Goal: Find specific page/section: Find specific page/section

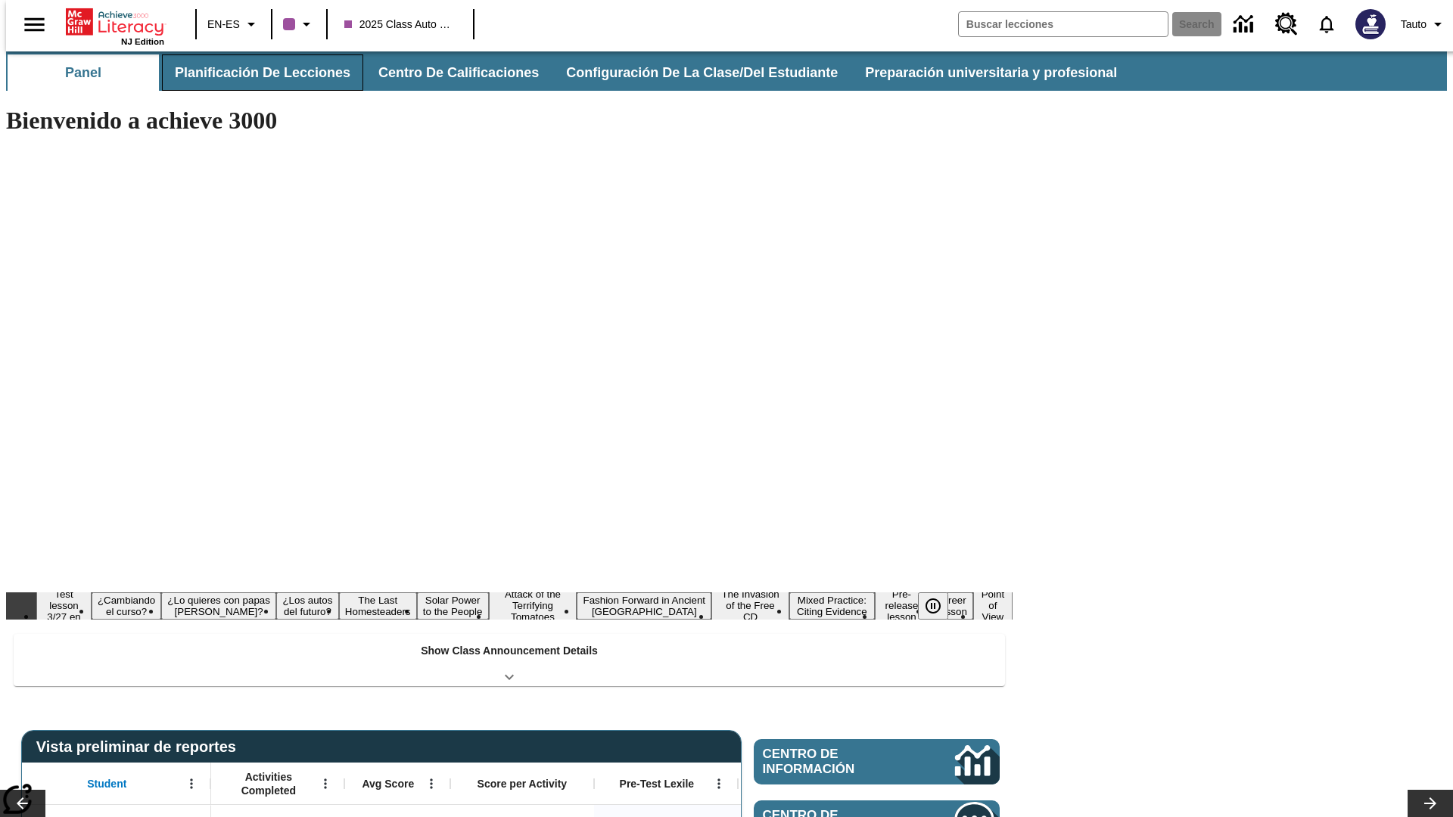
click at [254, 73] on button "Planificación de lecciones" at bounding box center [262, 72] width 201 height 36
